Goal: Task Accomplishment & Management: Manage account settings

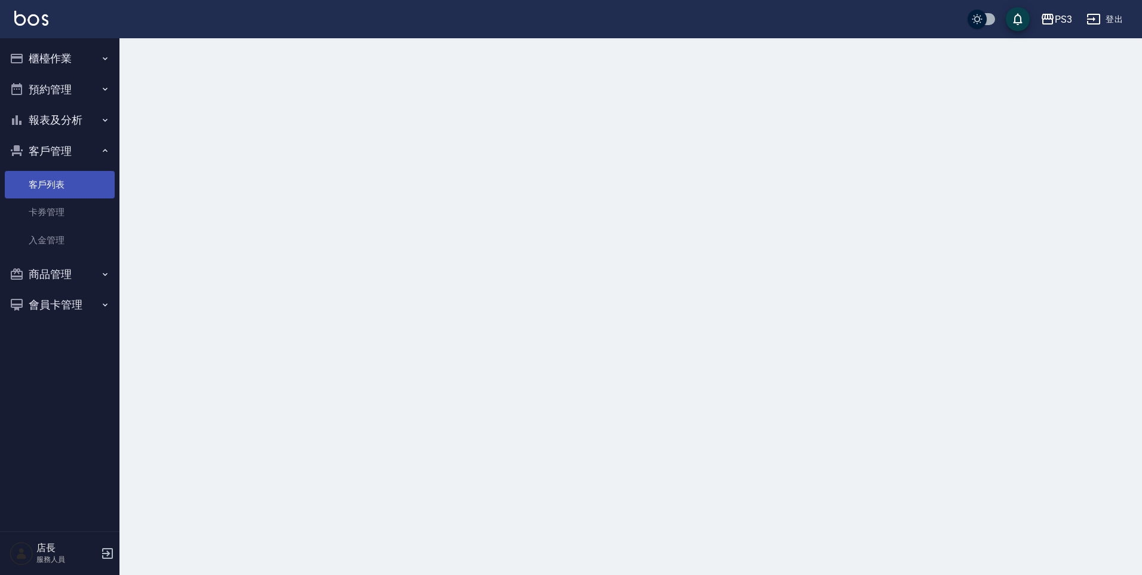
click at [74, 179] on link "客戶列表" at bounding box center [60, 184] width 110 height 27
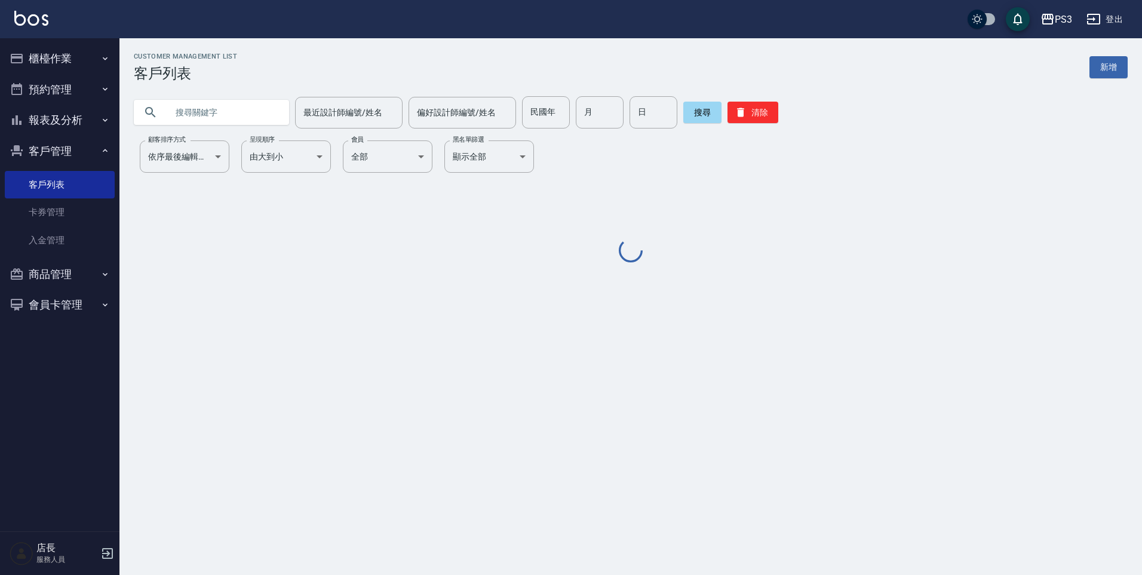
click at [185, 128] on input "text" at bounding box center [223, 112] width 112 height 32
click at [195, 116] on input "text" at bounding box center [223, 112] width 112 height 32
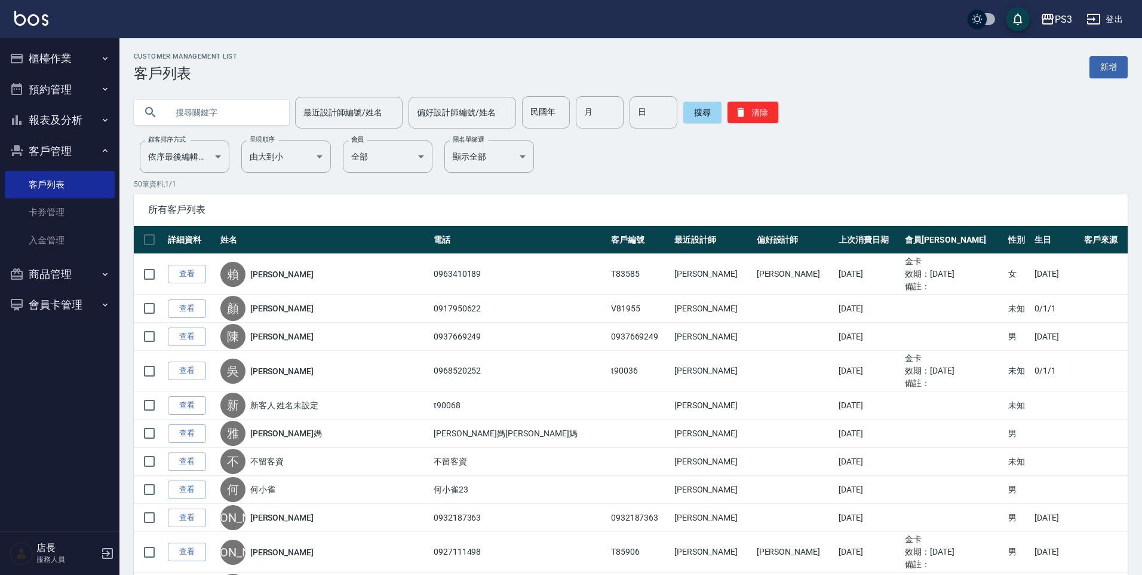
click at [242, 116] on input "text" at bounding box center [223, 112] width 112 height 32
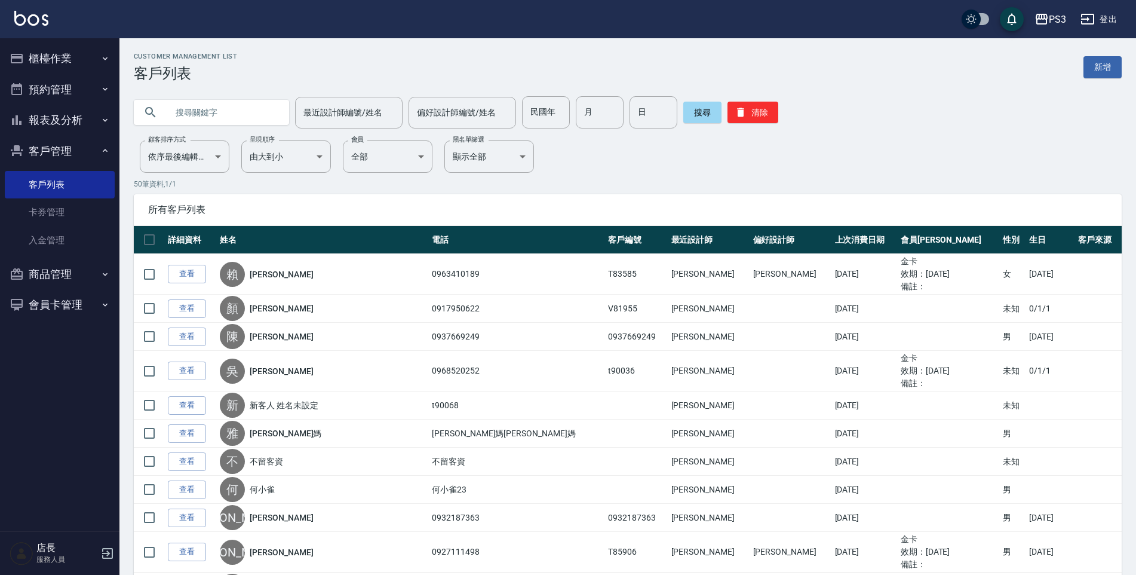
type input "相成"
click at [687, 118] on button "搜尋" at bounding box center [702, 113] width 38 height 22
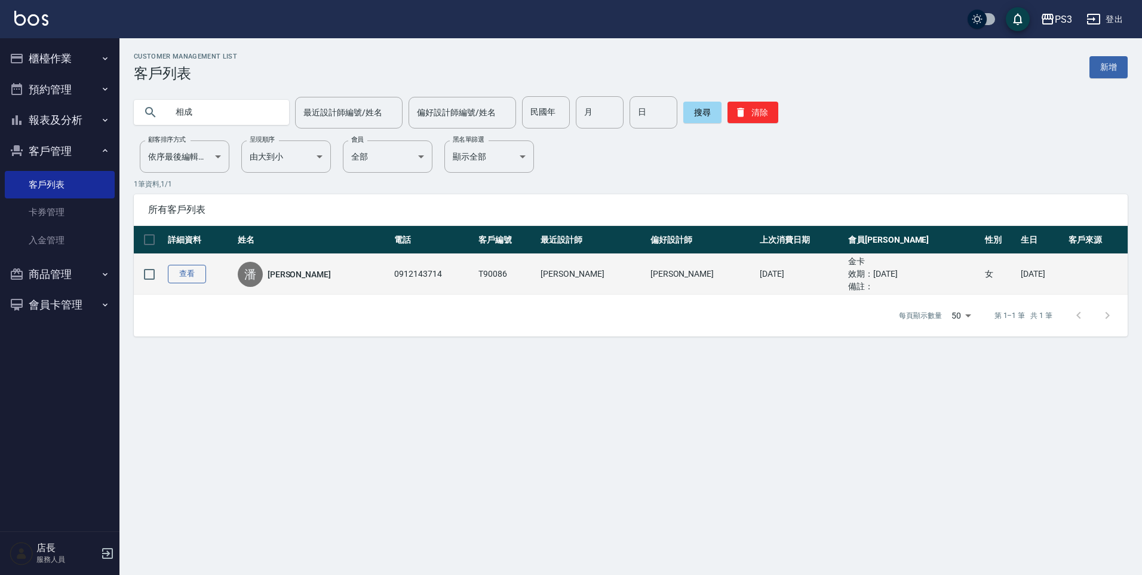
click at [174, 268] on link "查看" at bounding box center [187, 274] width 38 height 19
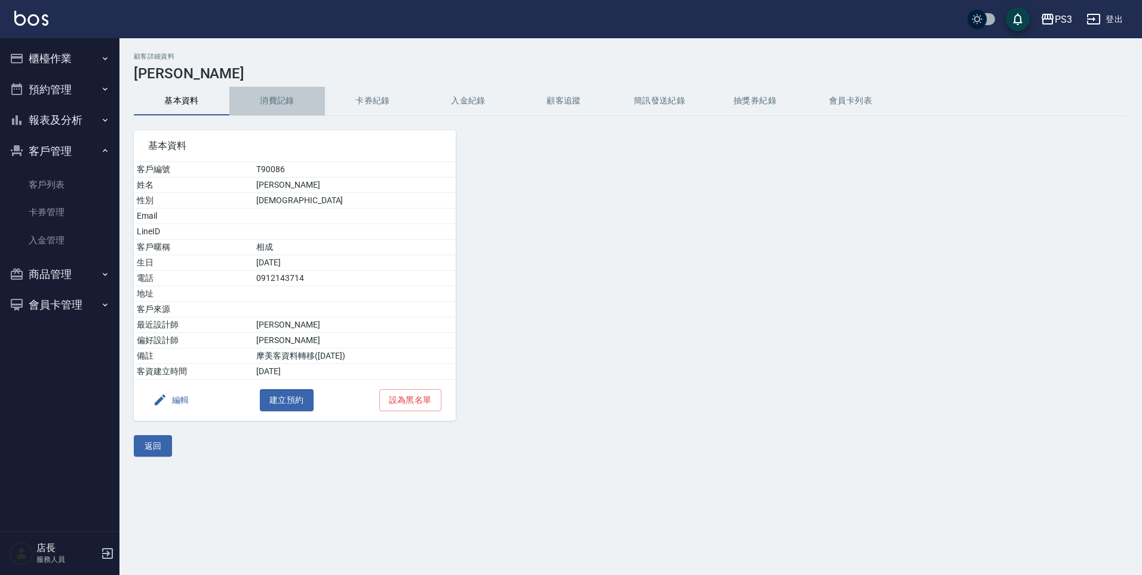
click at [293, 91] on button "消費記錄" at bounding box center [277, 101] width 96 height 29
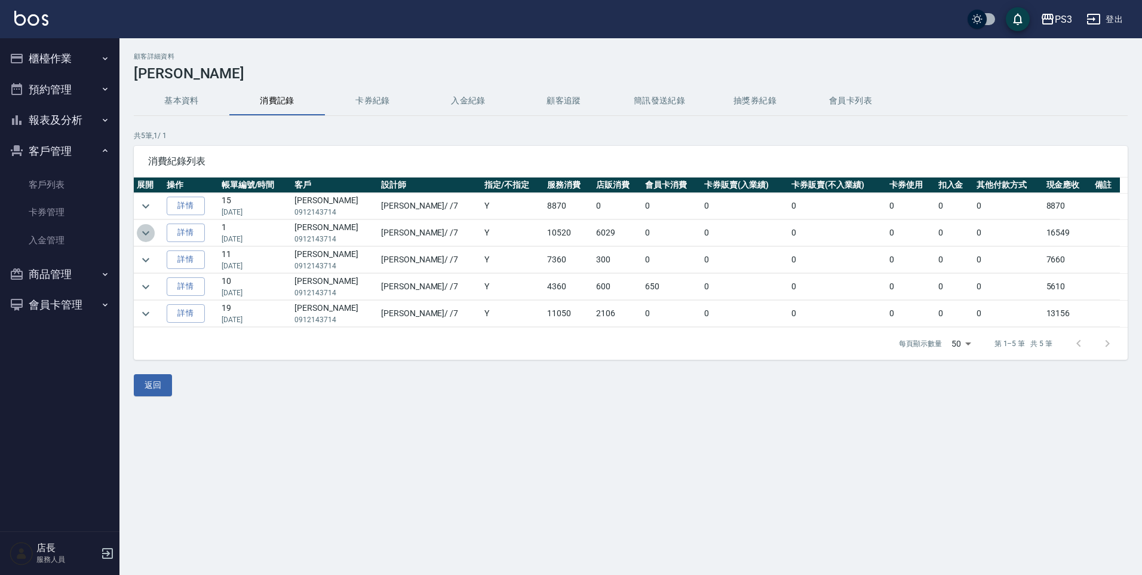
click at [153, 234] on button "expand row" at bounding box center [146, 233] width 18 height 18
